Goal: Task Accomplishment & Management: Use online tool/utility

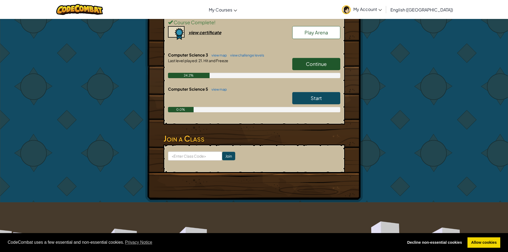
scroll to position [171, 0]
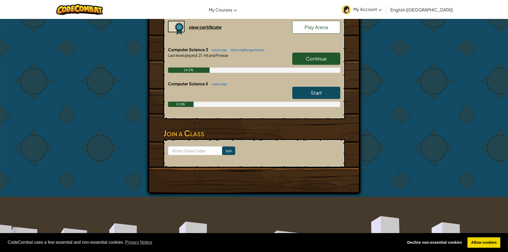
click at [316, 60] on span "Continue" at bounding box center [316, 58] width 21 height 6
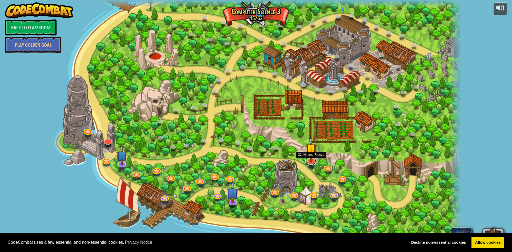
click at [312, 163] on link at bounding box center [310, 160] width 11 height 11
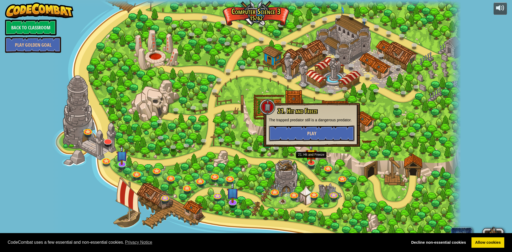
click at [313, 130] on button "Play" at bounding box center [312, 133] width 86 height 16
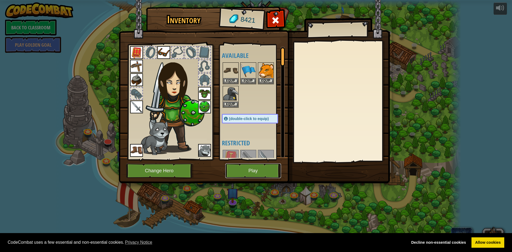
click at [270, 168] on button "Play" at bounding box center [253, 170] width 56 height 15
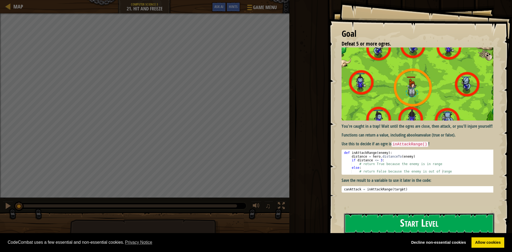
click at [424, 224] on button "Start Level" at bounding box center [419, 223] width 150 height 21
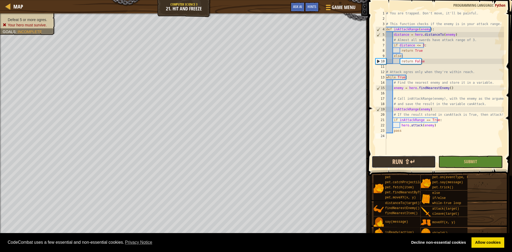
click at [417, 157] on button "Run ⇧↵" at bounding box center [403, 162] width 64 height 12
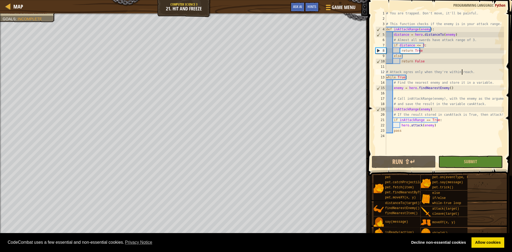
click at [462, 74] on div "# You are trapped. Don't move, it'll be painful. # This function checks if the …" at bounding box center [444, 88] width 119 height 155
type textarea "# Attack ogres only when they're within reach."
click at [486, 241] on link "Allow cookies" at bounding box center [487, 242] width 33 height 11
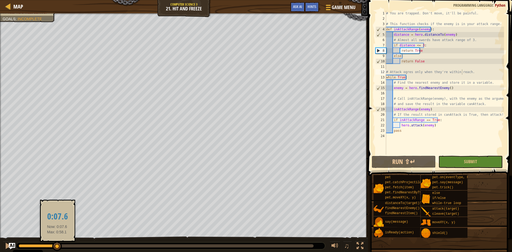
drag, startPoint x: 141, startPoint y: 245, endPoint x: 28, endPoint y: 240, distance: 113.1
click at [28, 240] on div "♫" at bounding box center [184, 244] width 368 height 16
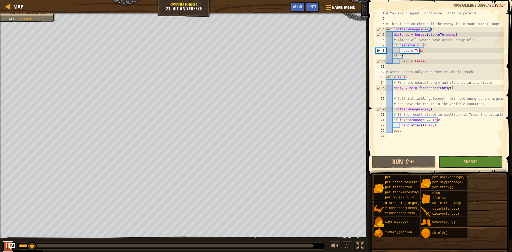
click at [6, 242] on div at bounding box center [8, 245] width 7 height 7
click at [411, 95] on div "# You are trapped. Don't move, it'll be painful. # This function checks if the …" at bounding box center [444, 88] width 119 height 155
